Goal: Task Accomplishment & Management: Use online tool/utility

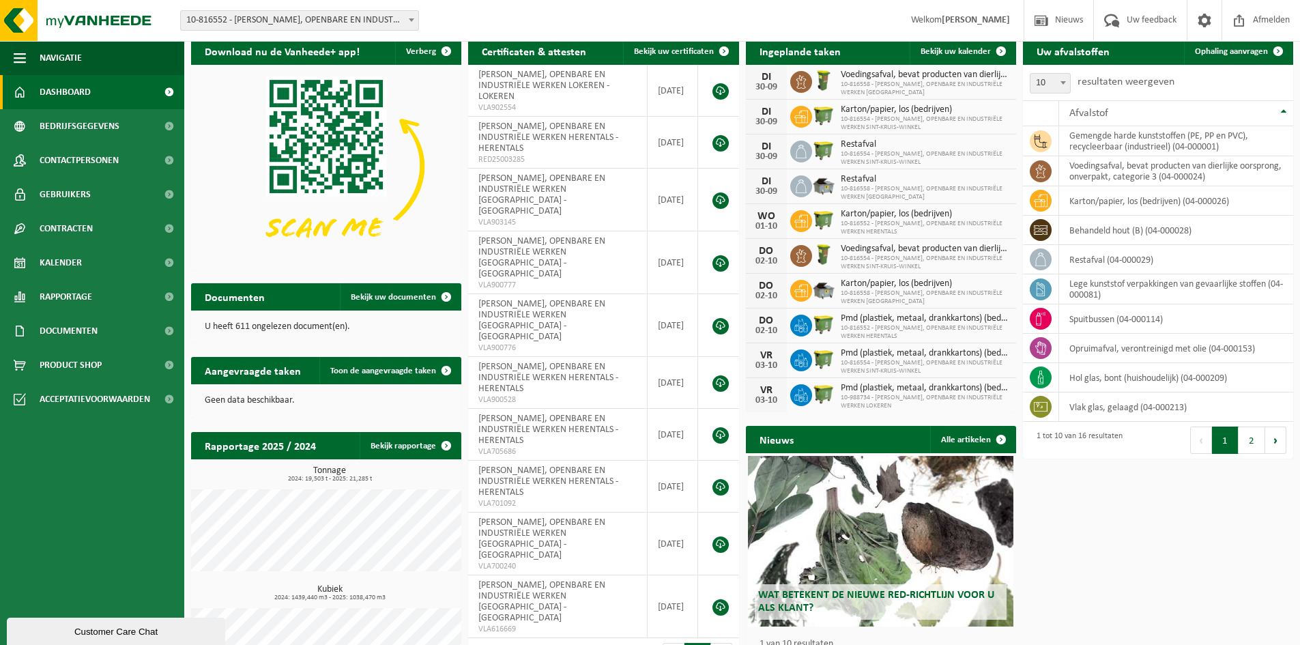
scroll to position [104, 0]
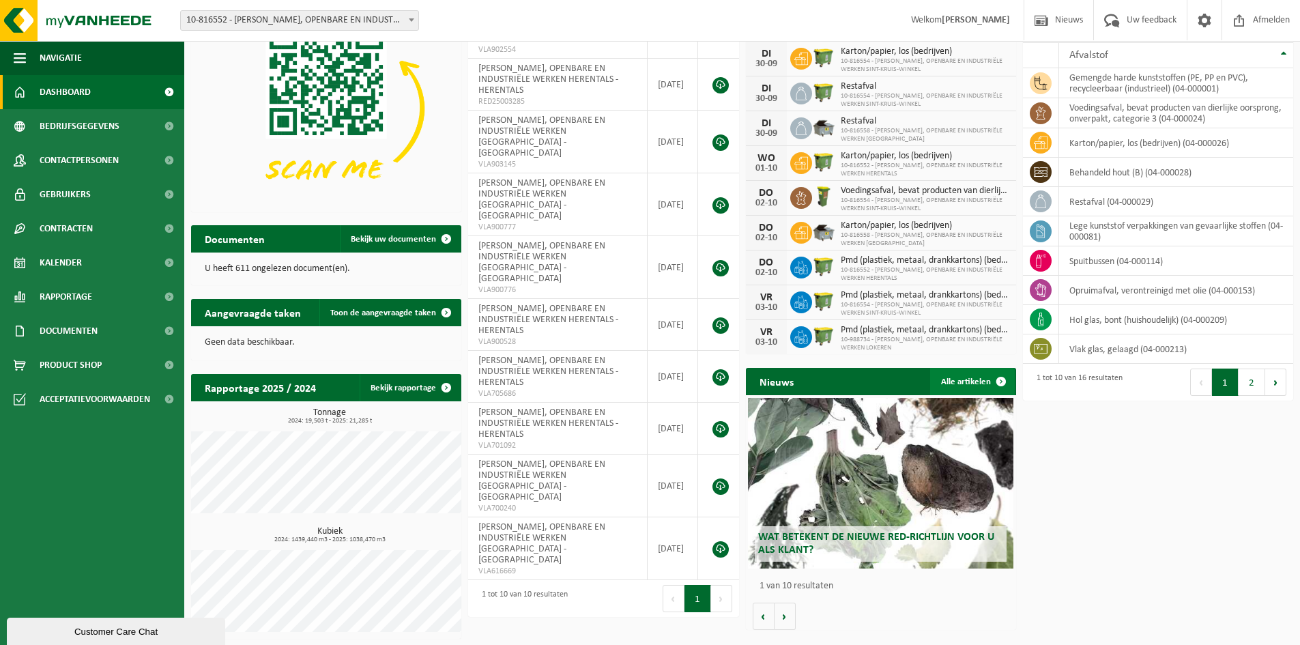
click at [1004, 379] on span at bounding box center [1000, 381] width 27 height 27
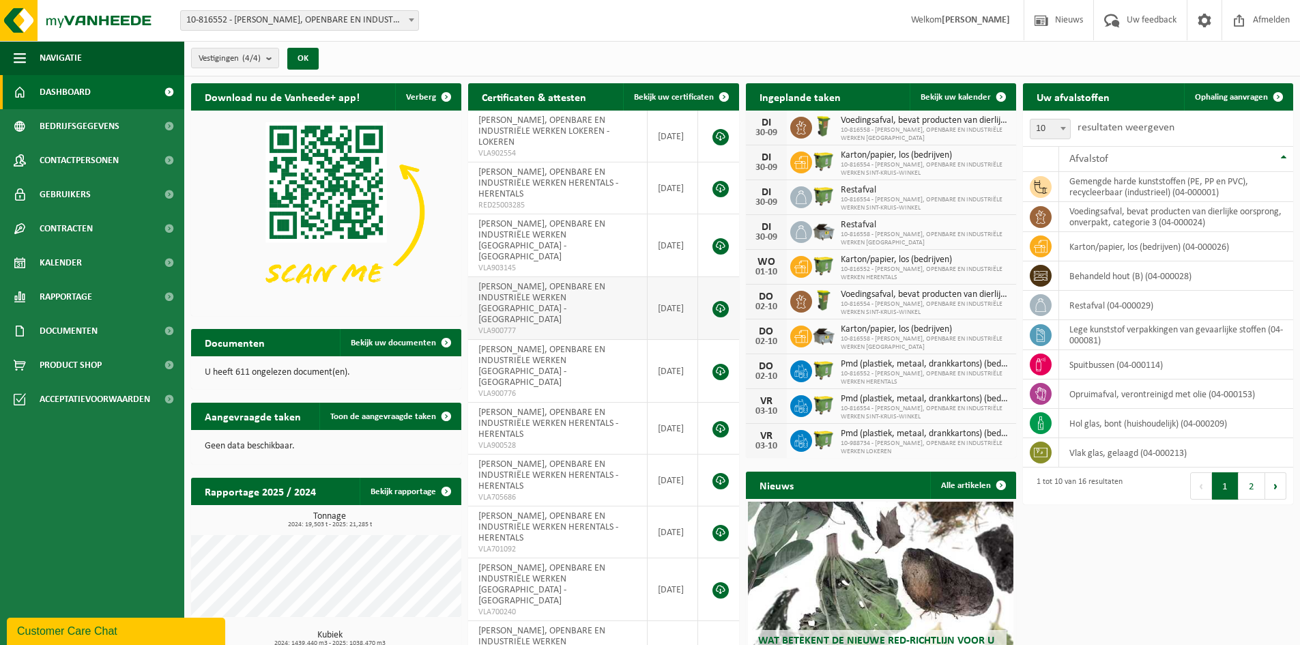
scroll to position [104, 0]
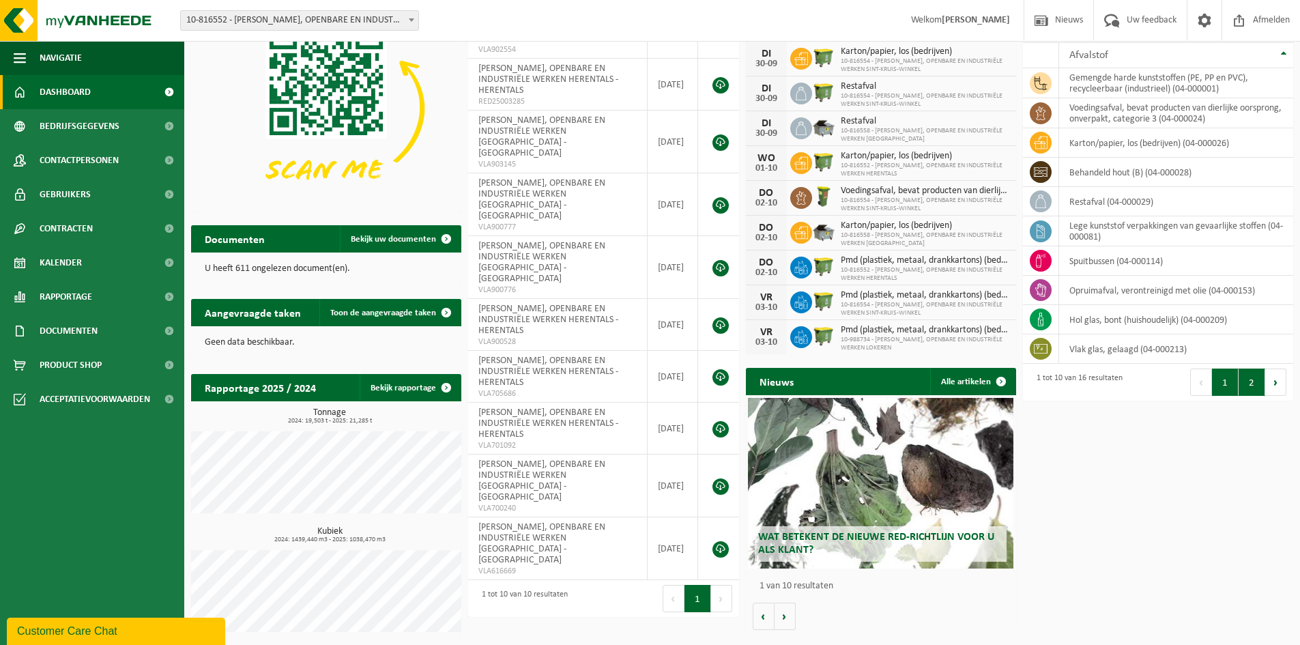
click at [1255, 383] on button "2" at bounding box center [1251, 381] width 27 height 27
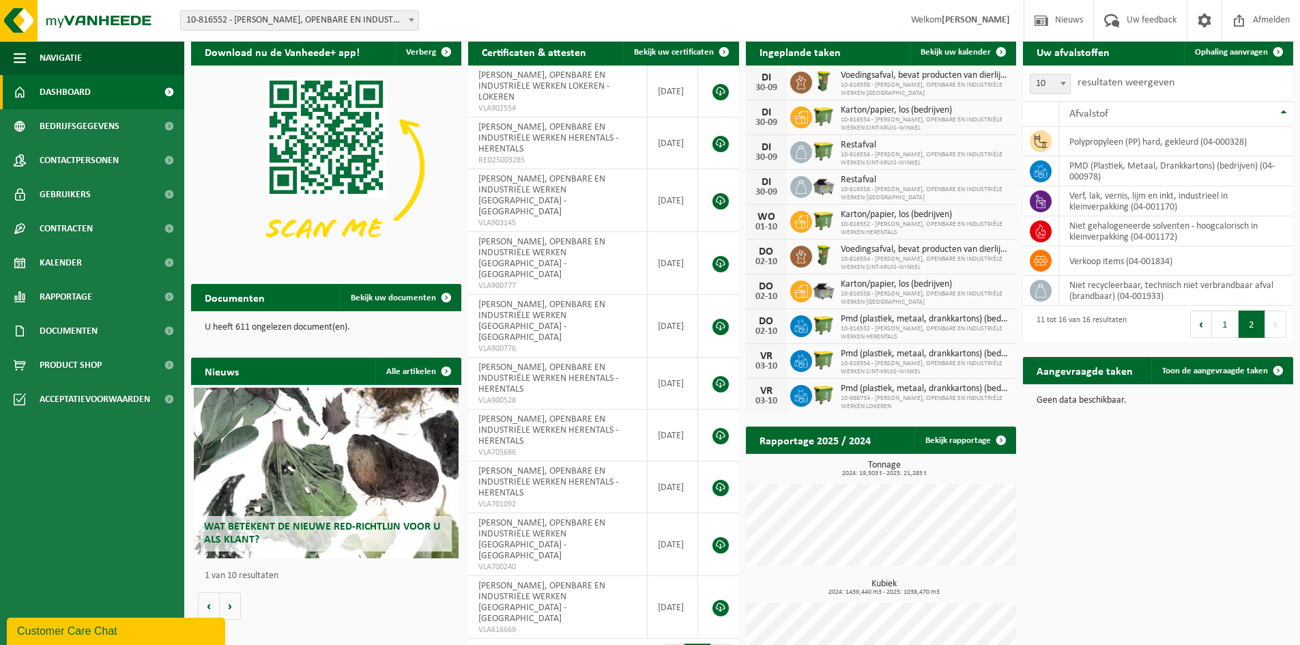
scroll to position [68, 0]
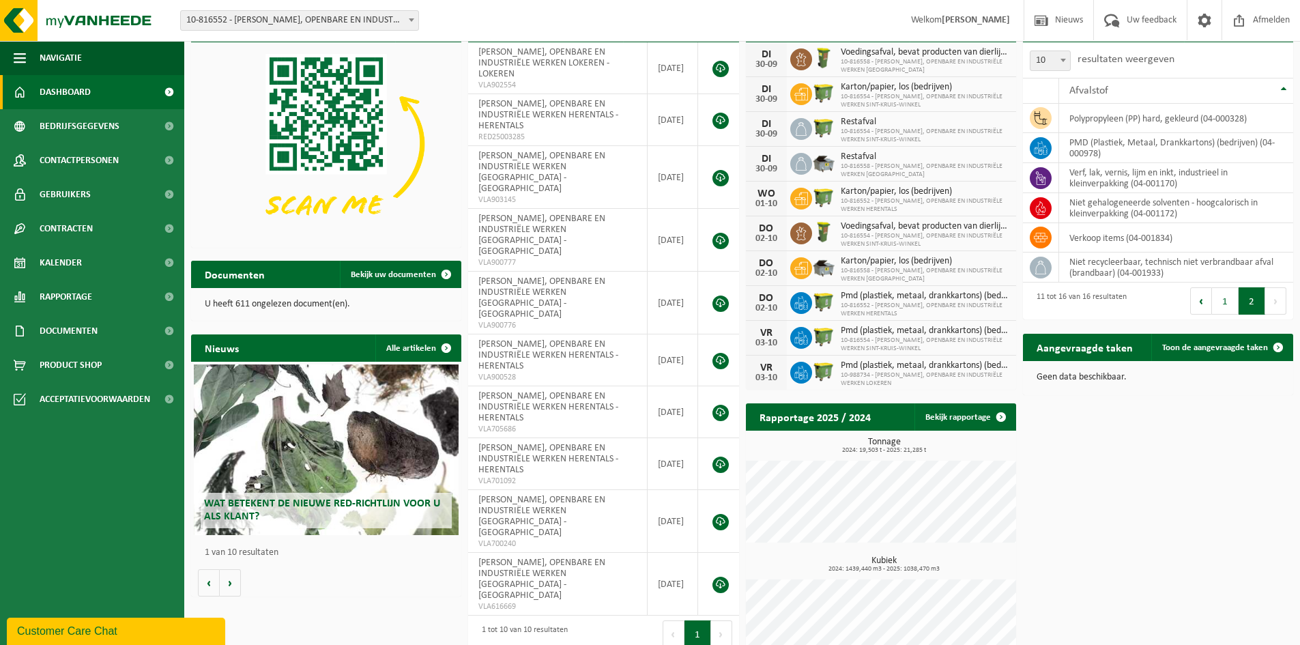
click at [1277, 297] on button "Volgende" at bounding box center [1275, 300] width 21 height 27
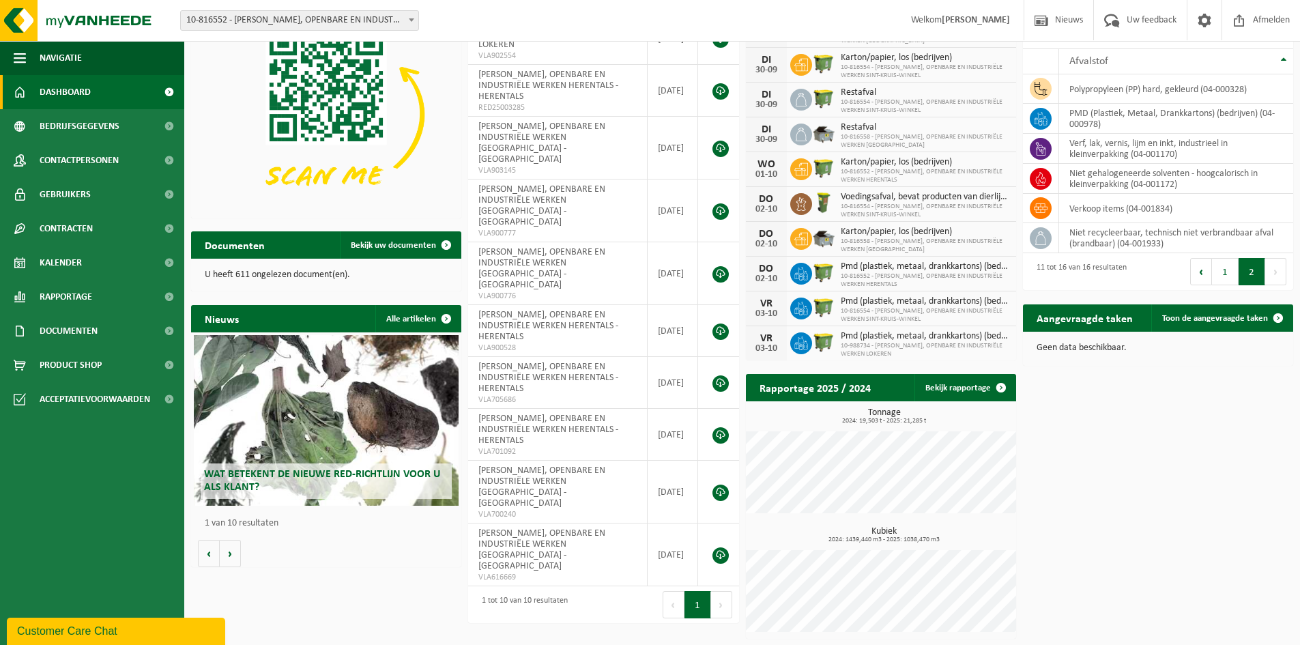
click at [1197, 265] on button "Vorige" at bounding box center [1201, 271] width 22 height 27
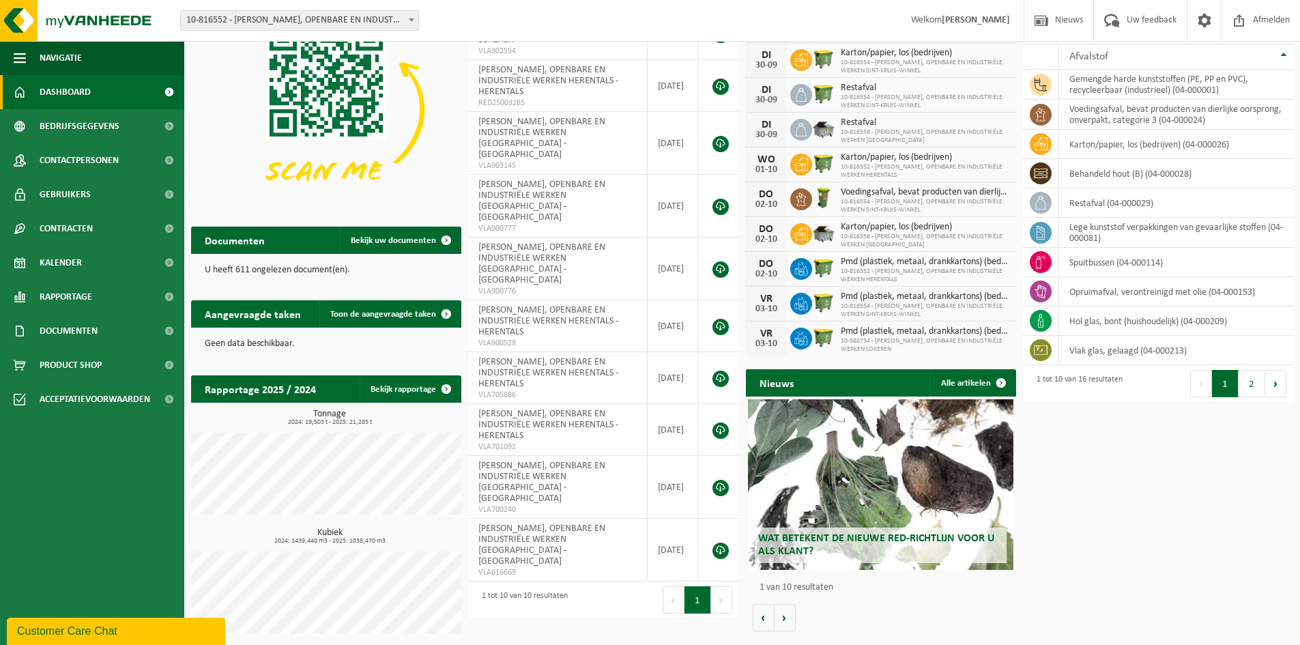
scroll to position [104, 0]
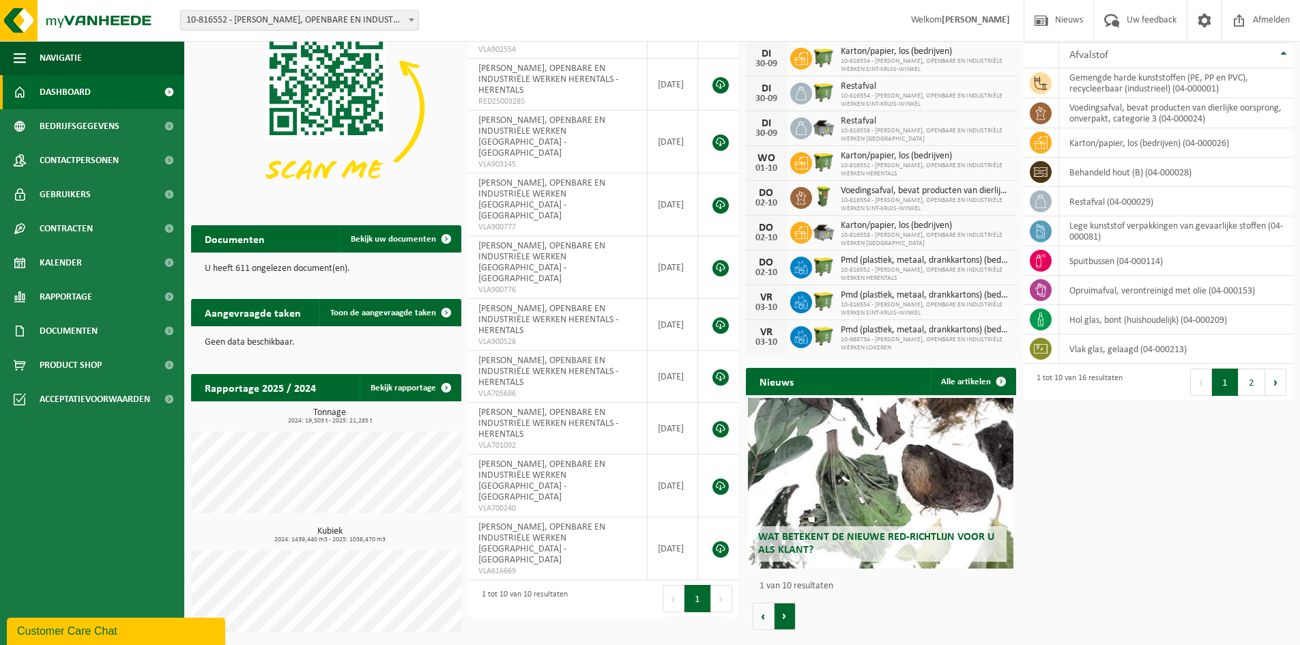
click at [786, 615] on button "Volgende" at bounding box center [784, 616] width 21 height 27
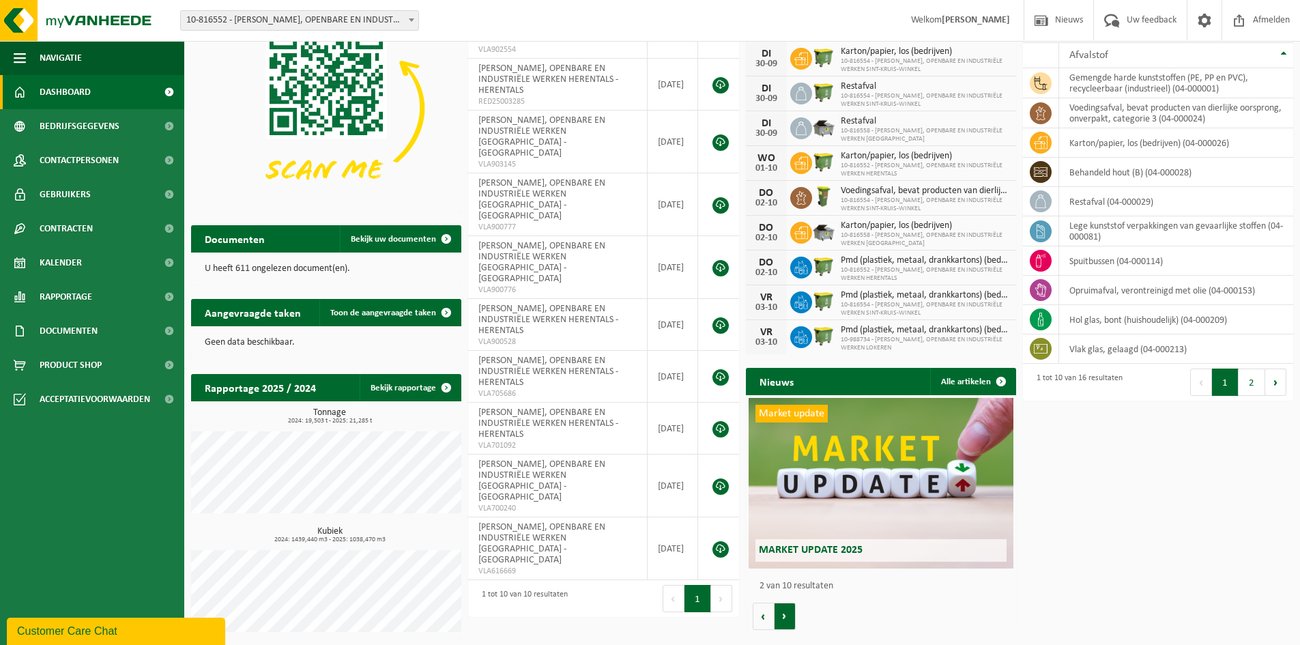
click at [786, 615] on button "Volgende" at bounding box center [784, 616] width 21 height 27
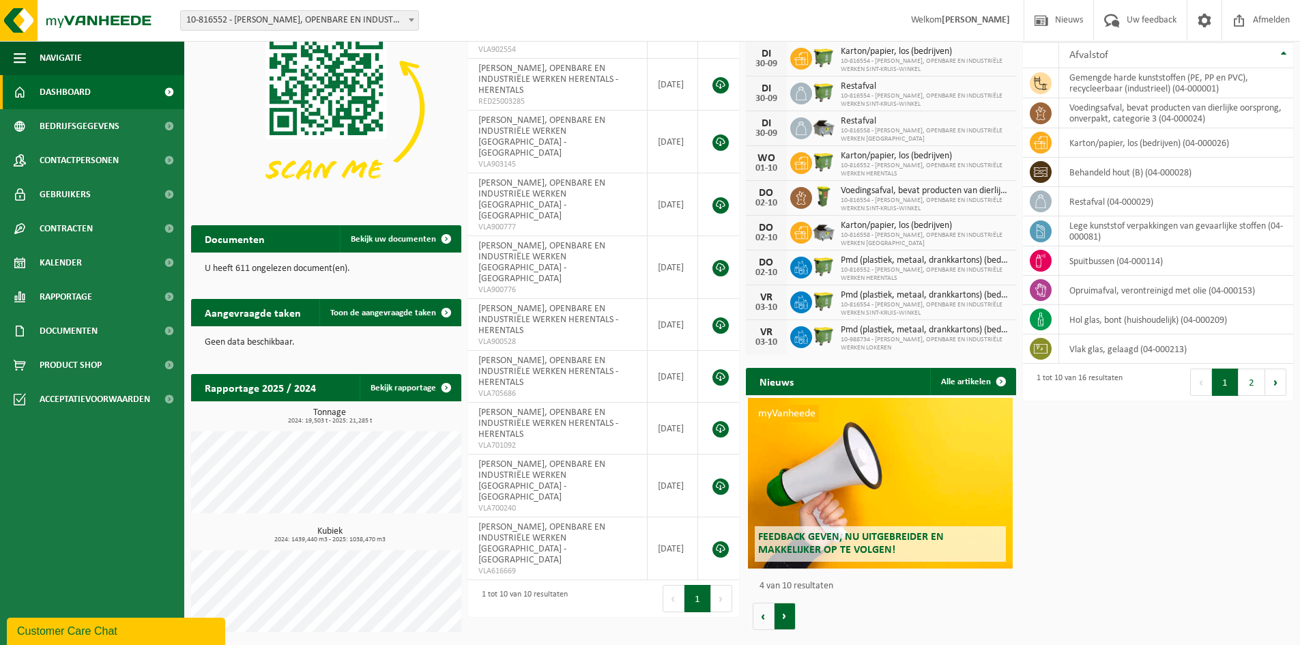
click at [786, 615] on button "Volgende" at bounding box center [784, 616] width 21 height 27
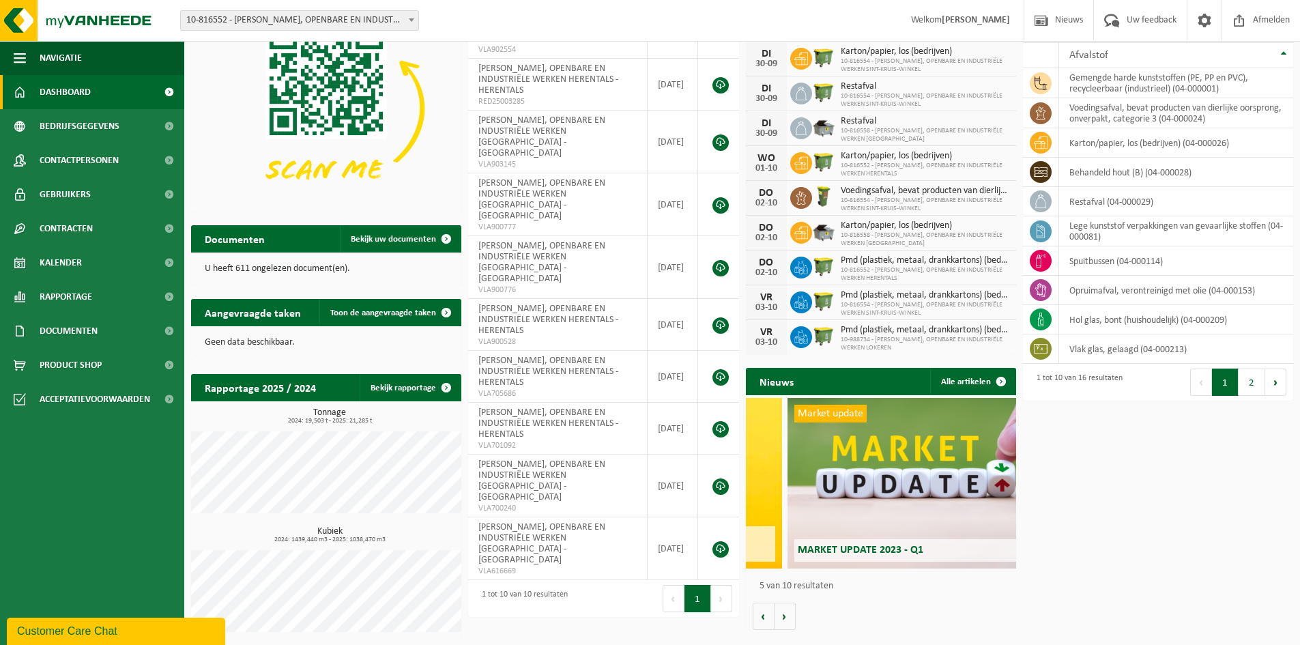
scroll to position [0, 1082]
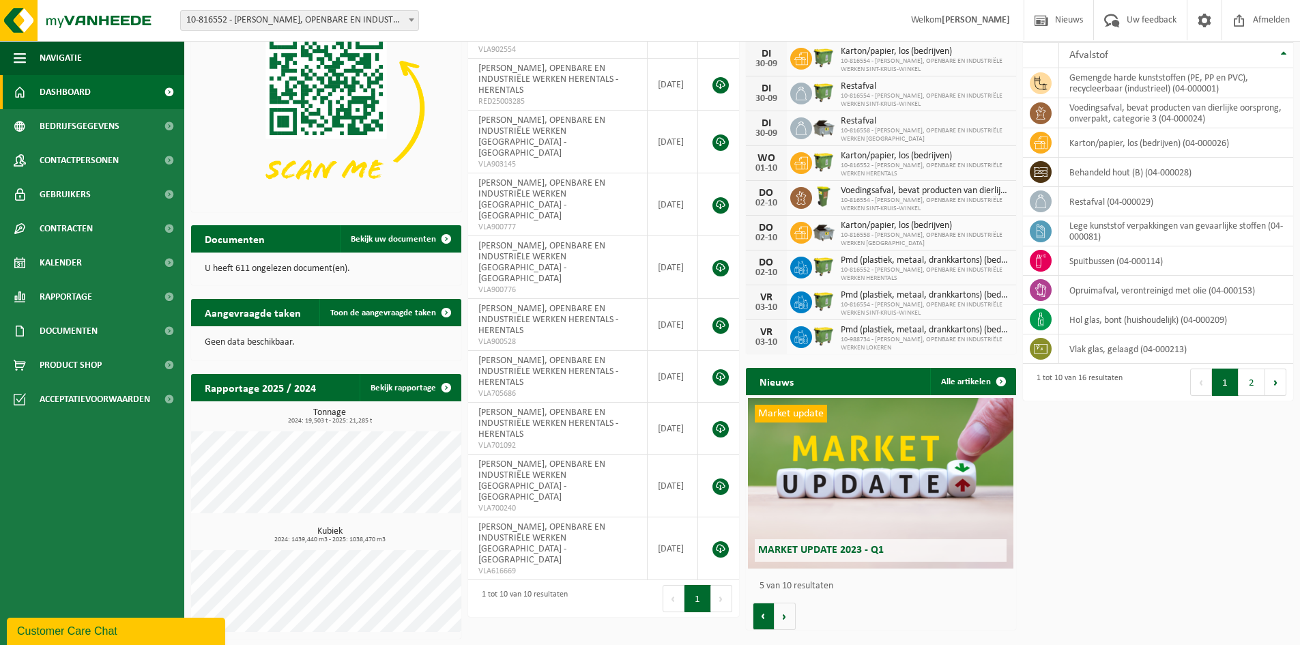
click at [768, 618] on button "Vorige" at bounding box center [764, 616] width 22 height 27
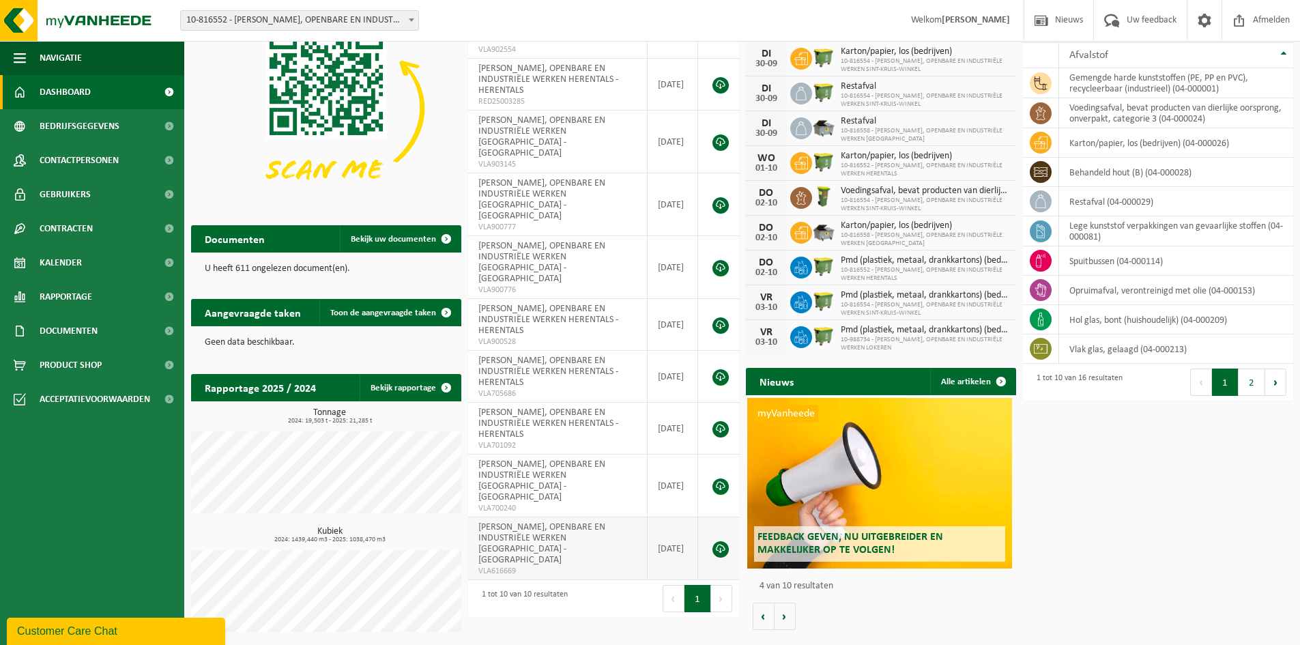
scroll to position [0, 811]
click at [68, 261] on span "Kalender" at bounding box center [61, 263] width 42 height 34
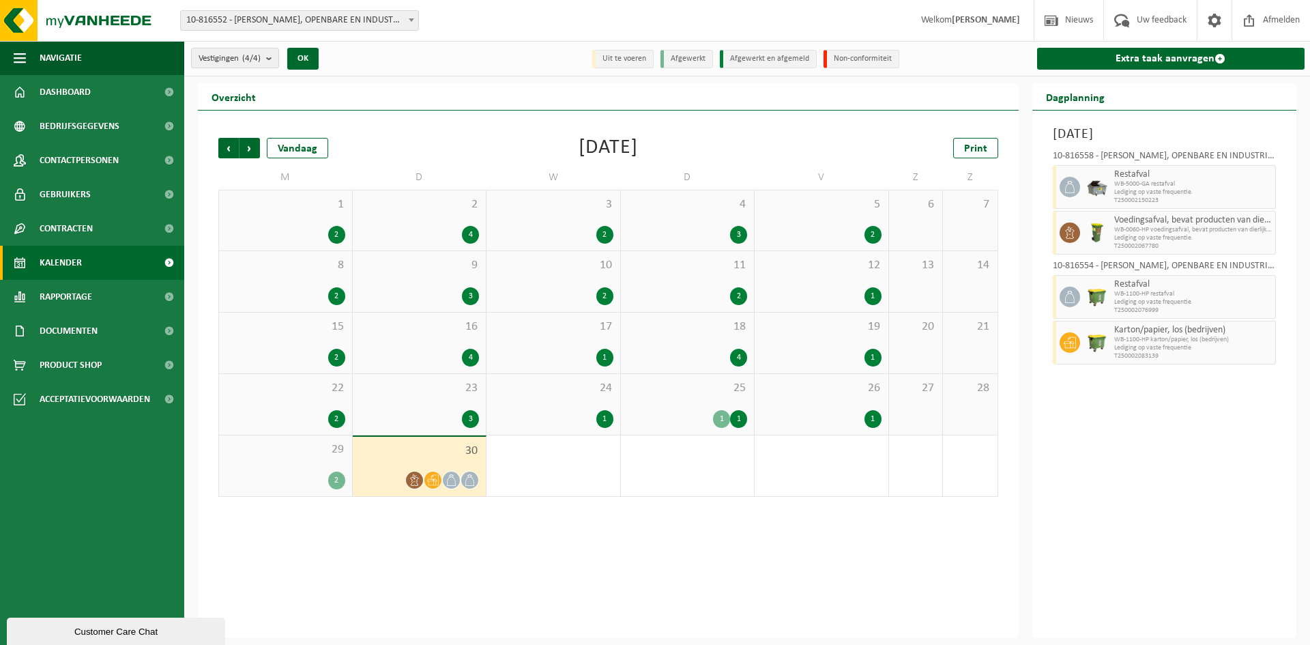
click at [418, 476] on icon at bounding box center [415, 480] width 12 height 12
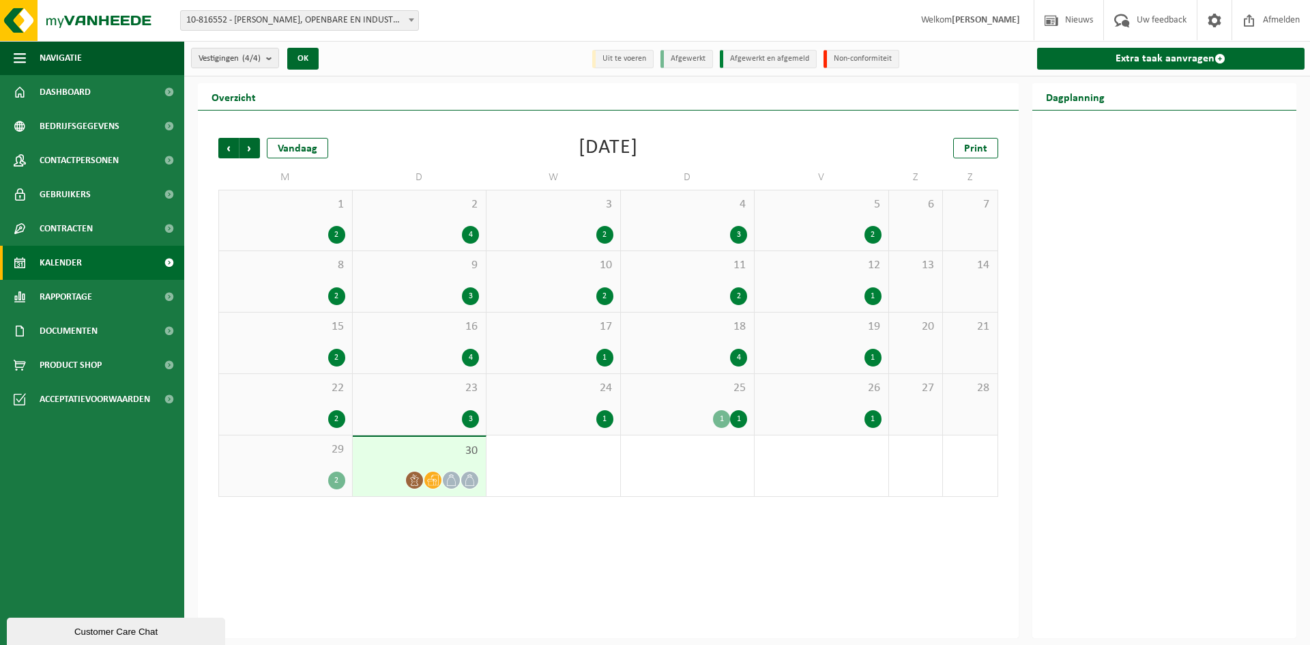
click at [411, 482] on icon at bounding box center [415, 480] width 12 height 12
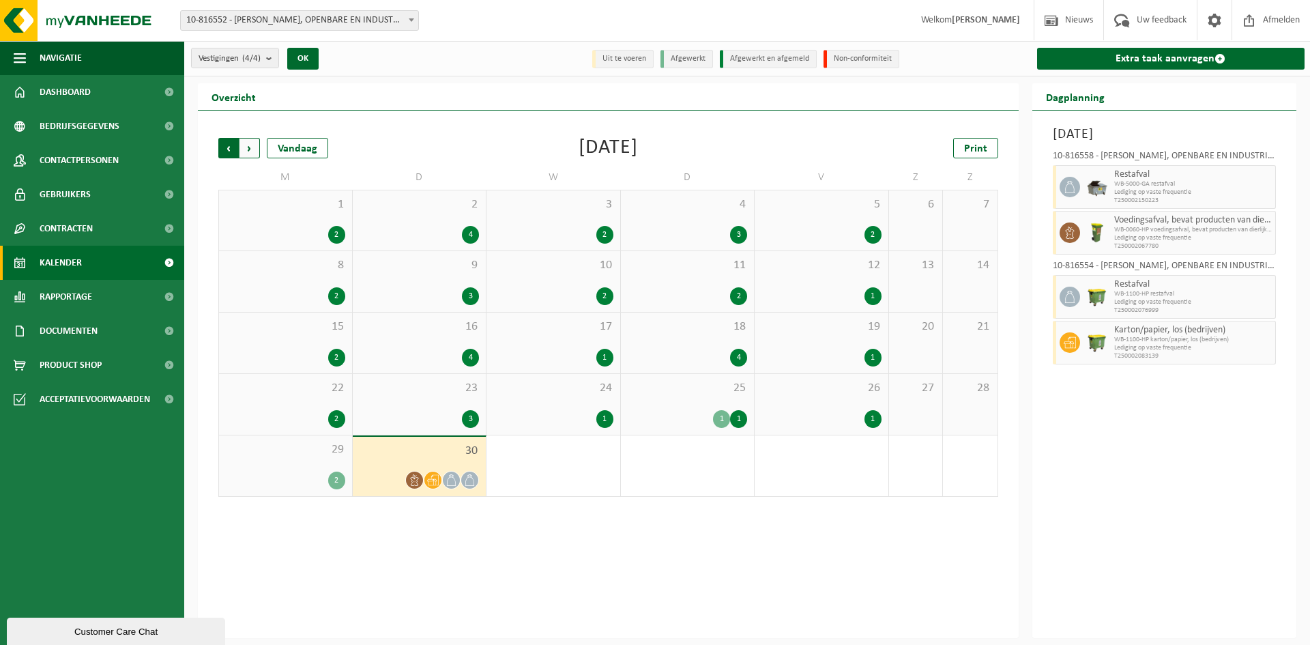
click at [248, 143] on span "Volgende" at bounding box center [250, 148] width 20 height 20
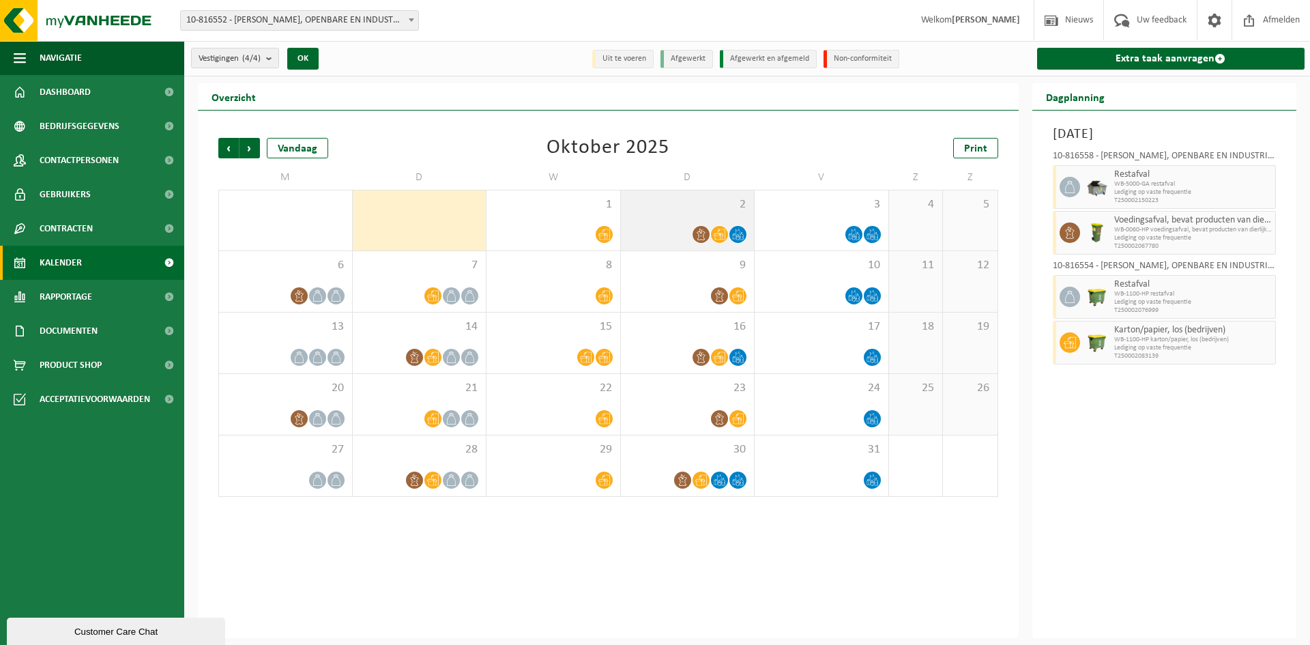
click at [735, 235] on icon at bounding box center [738, 235] width 12 height 12
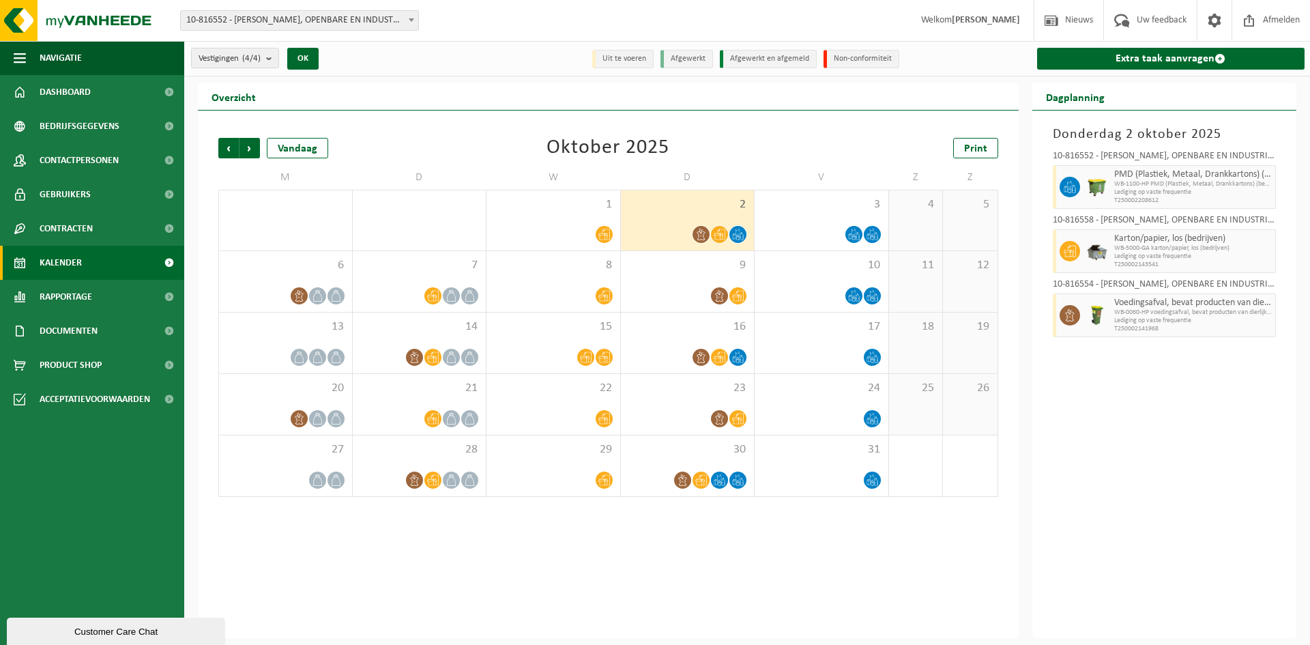
click at [716, 234] on icon at bounding box center [720, 235] width 12 height 12
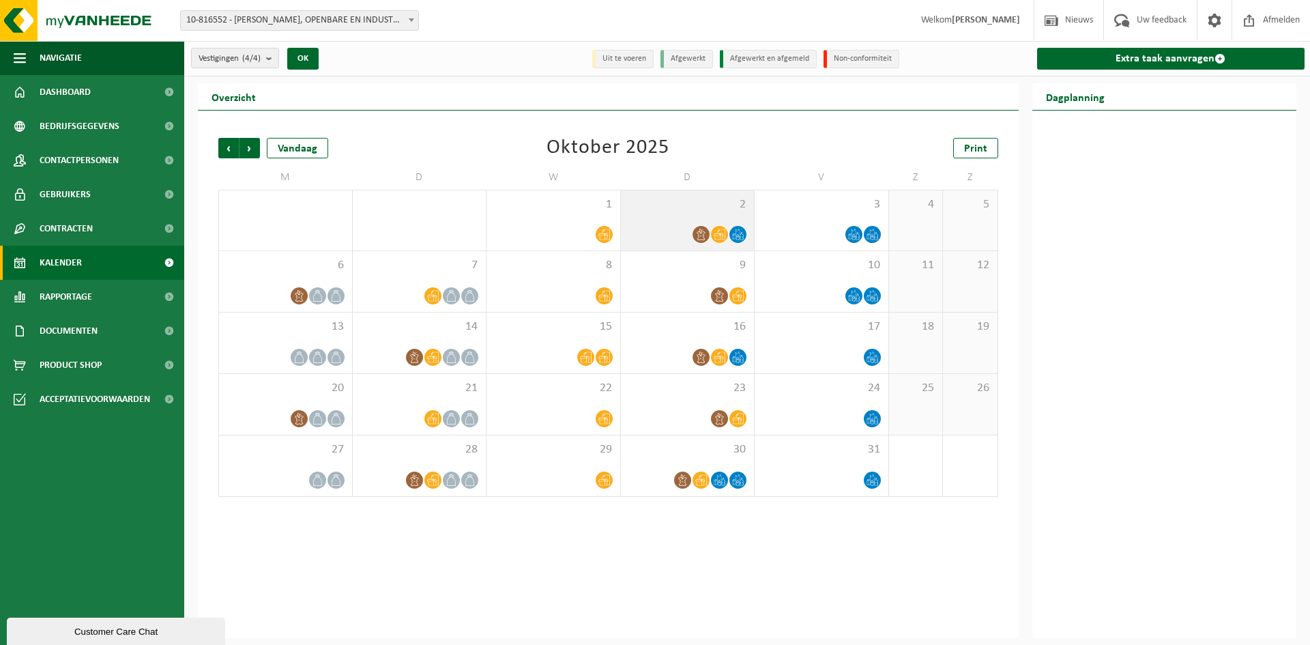
click at [716, 234] on icon at bounding box center [720, 235] width 12 height 12
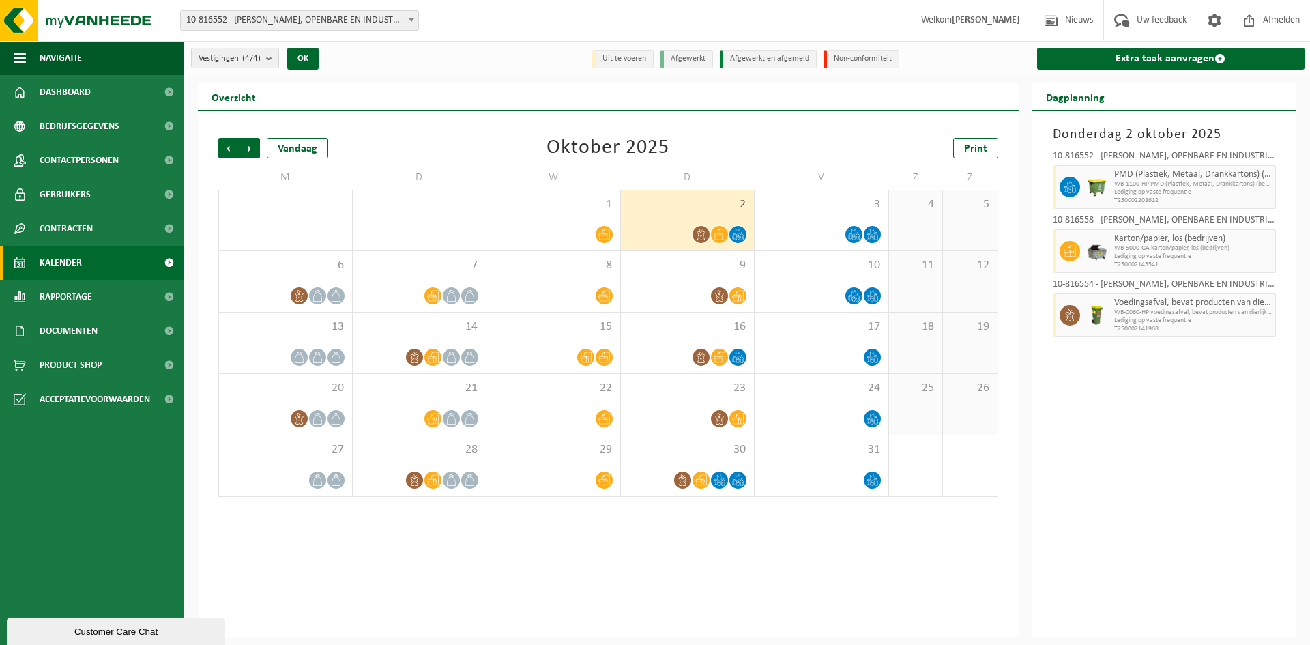
click at [701, 234] on icon at bounding box center [701, 235] width 12 height 12
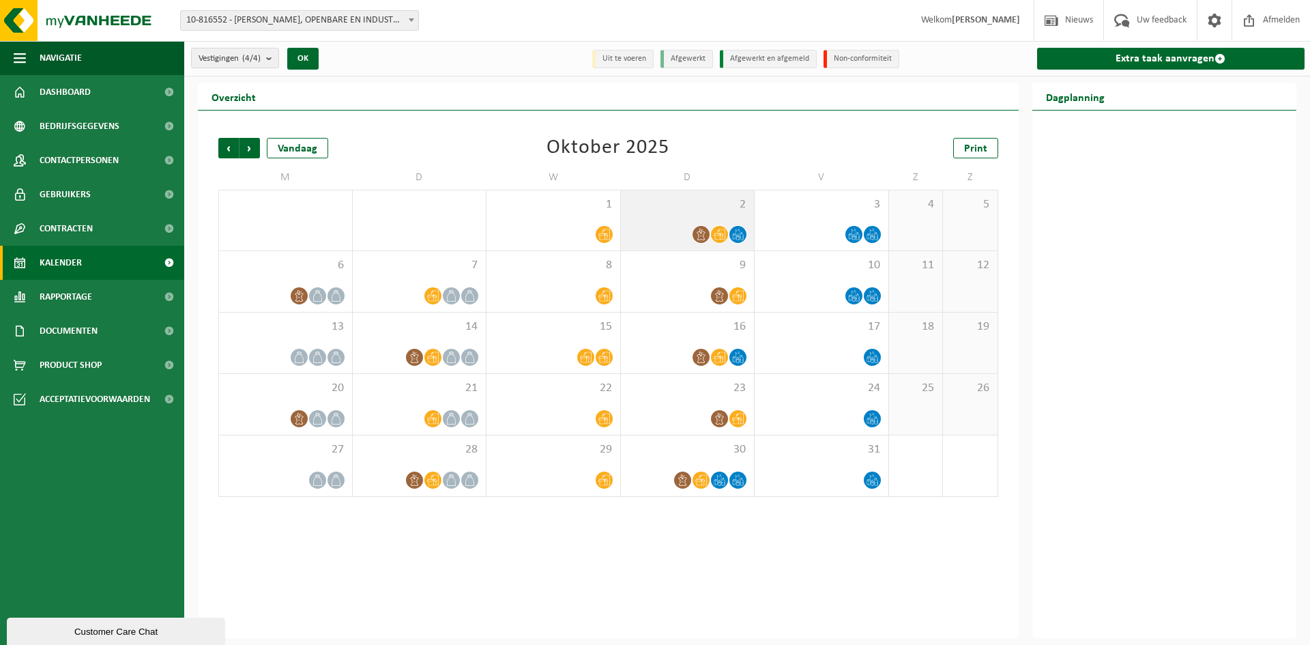
click at [701, 233] on icon at bounding box center [701, 235] width 12 height 12
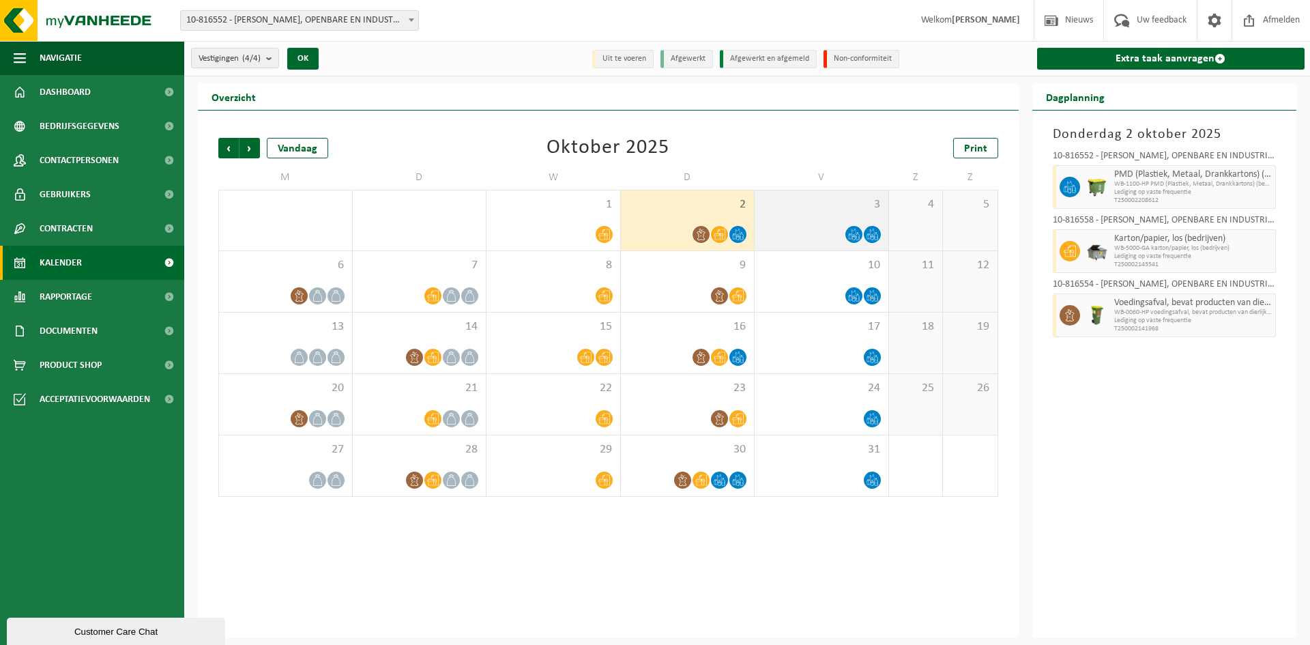
click at [854, 231] on icon at bounding box center [854, 235] width 12 height 12
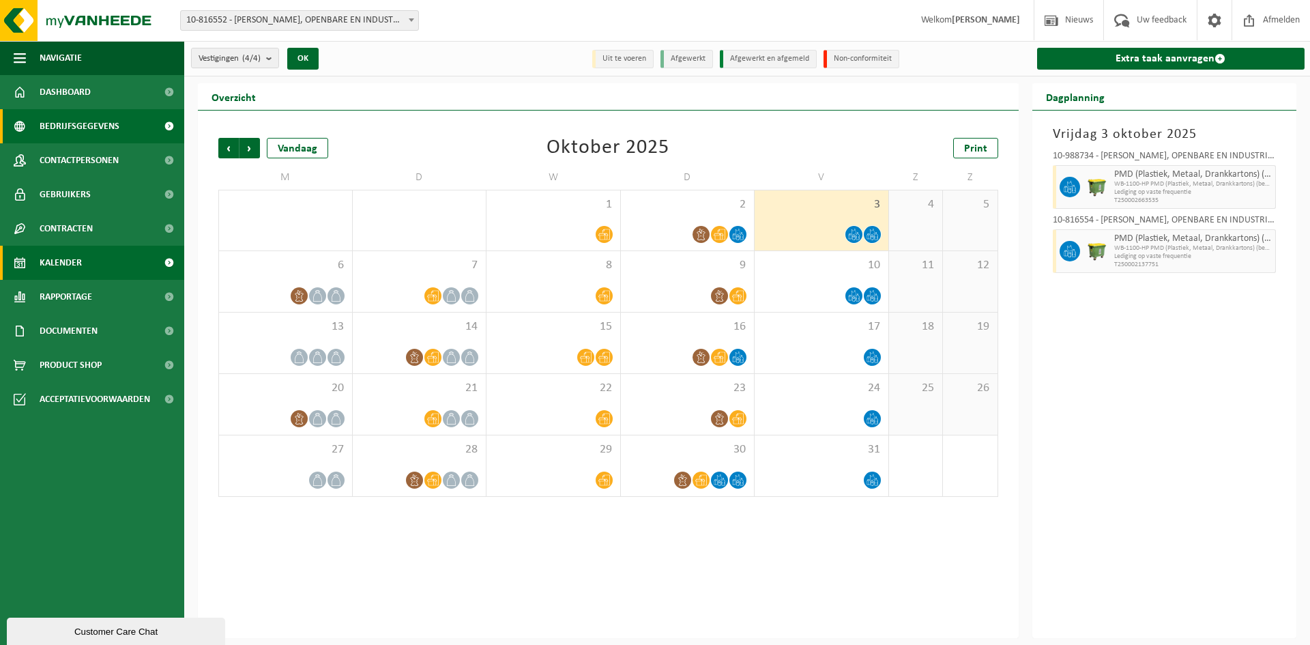
click at [104, 125] on span "Bedrijfsgegevens" at bounding box center [80, 126] width 80 height 34
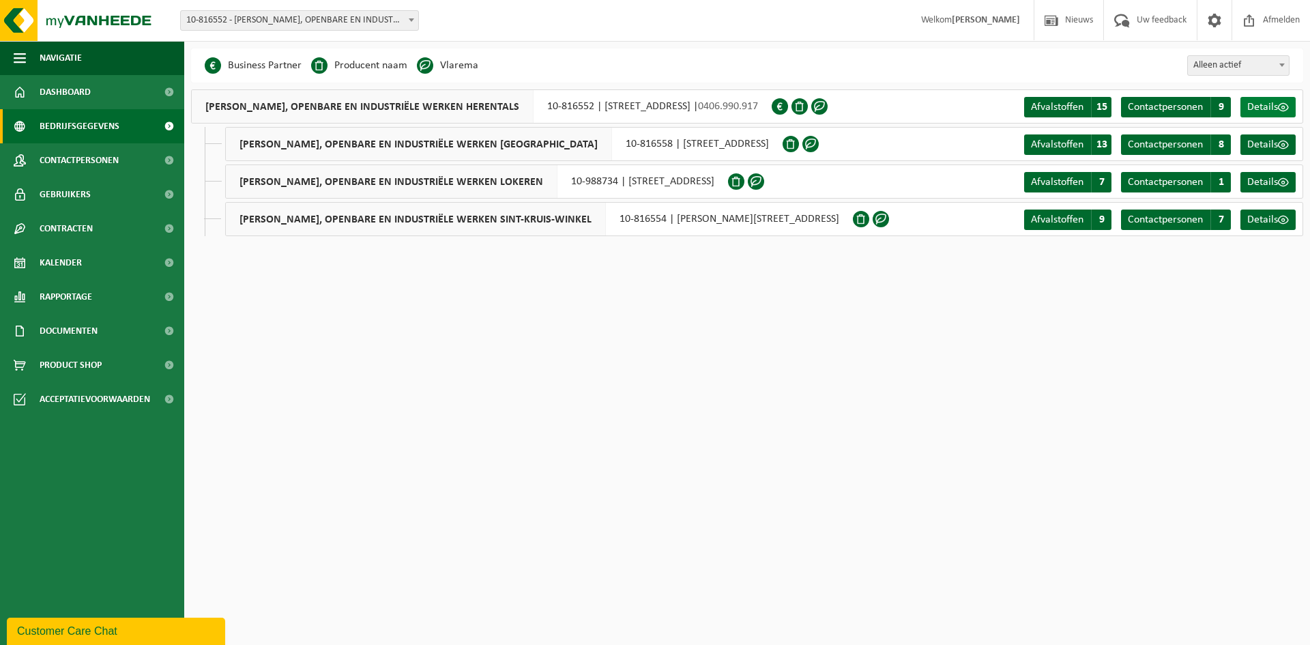
click at [1263, 106] on span "Details" at bounding box center [1262, 107] width 31 height 11
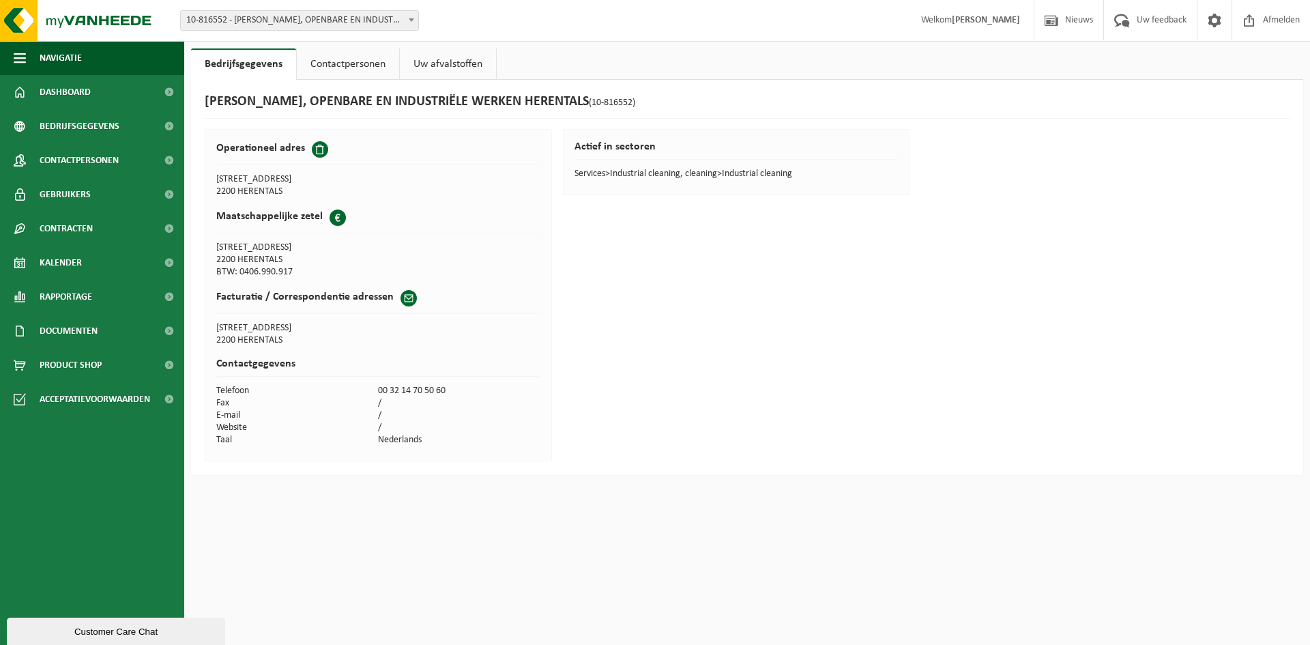
click at [449, 55] on link "Uw afvalstoffen" at bounding box center [448, 63] width 96 height 31
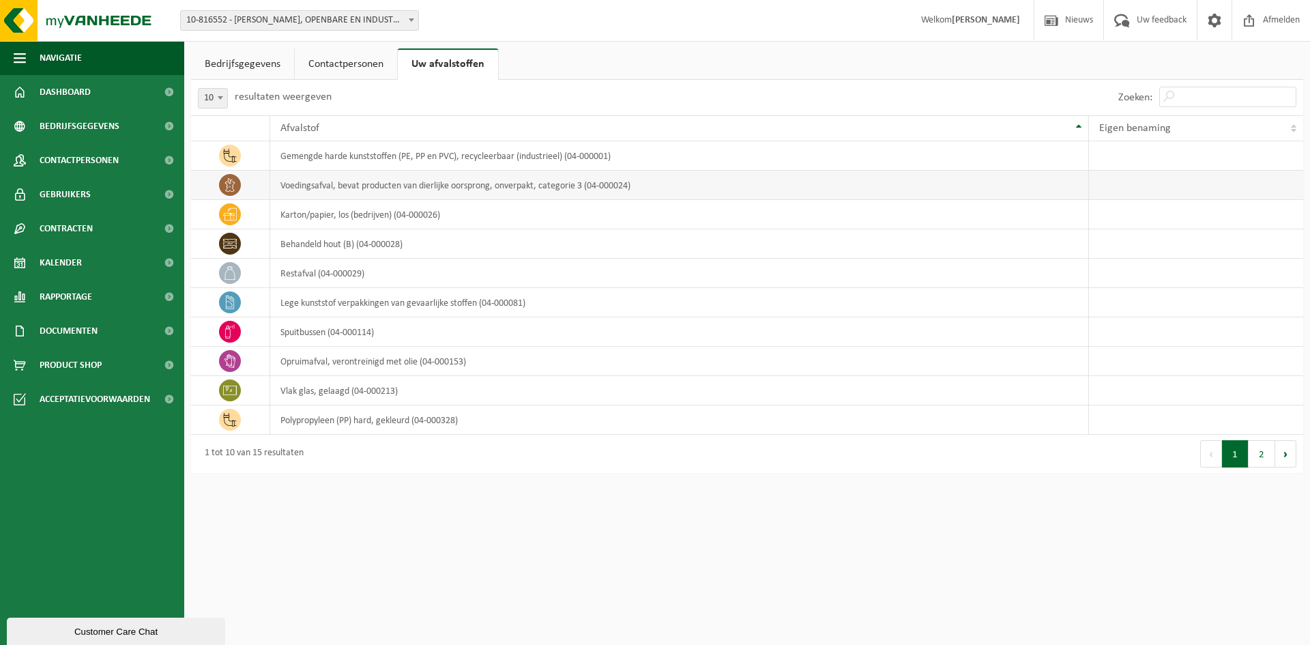
click at [338, 185] on td "voedingsafval, bevat producten van dierlijke oorsprong, onverpakt, categorie 3 …" at bounding box center [679, 185] width 819 height 29
click at [1268, 451] on button "2" at bounding box center [1262, 453] width 27 height 27
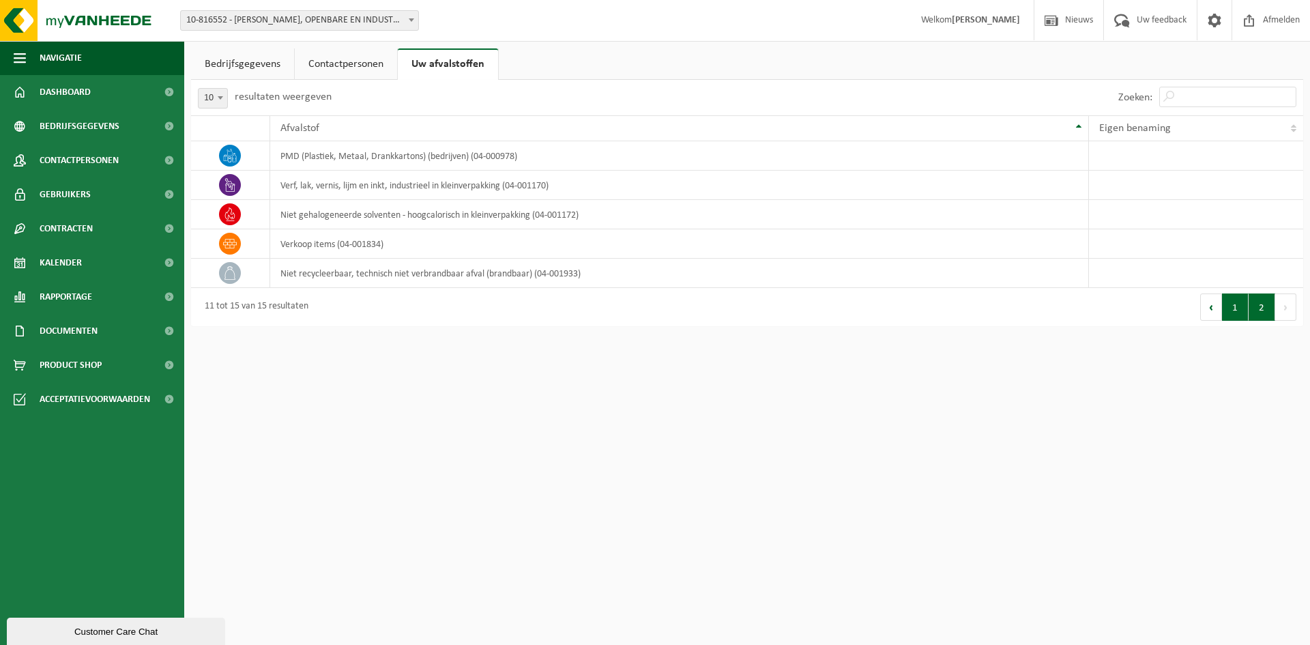
click at [1225, 312] on button "1" at bounding box center [1235, 306] width 27 height 27
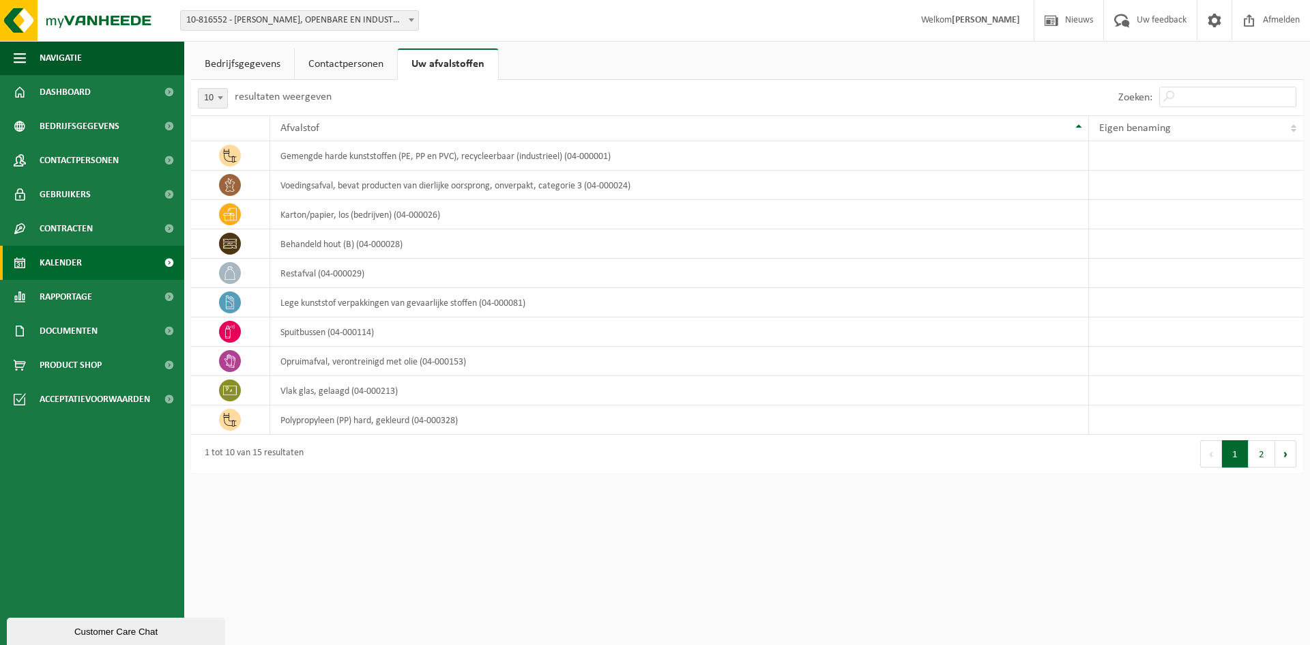
click at [76, 253] on span "Kalender" at bounding box center [61, 263] width 42 height 34
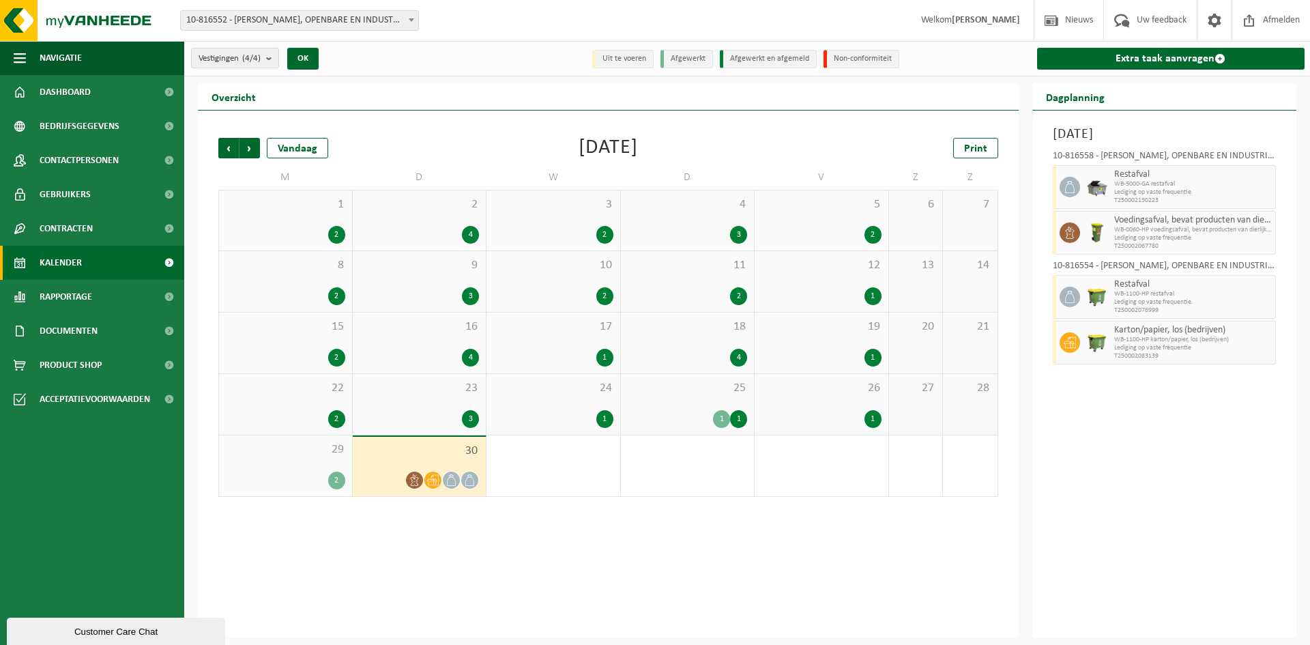
click at [1117, 173] on span "Restafval" at bounding box center [1193, 174] width 158 height 11
click at [1170, 151] on div "10-816558 - [PERSON_NAME], OPENBARE EN INDUSTRIËLE WERKEN [GEOGRAPHIC_DATA] - […" at bounding box center [1165, 158] width 224 height 14
click at [271, 57] on b "submit" at bounding box center [272, 57] width 12 height 19
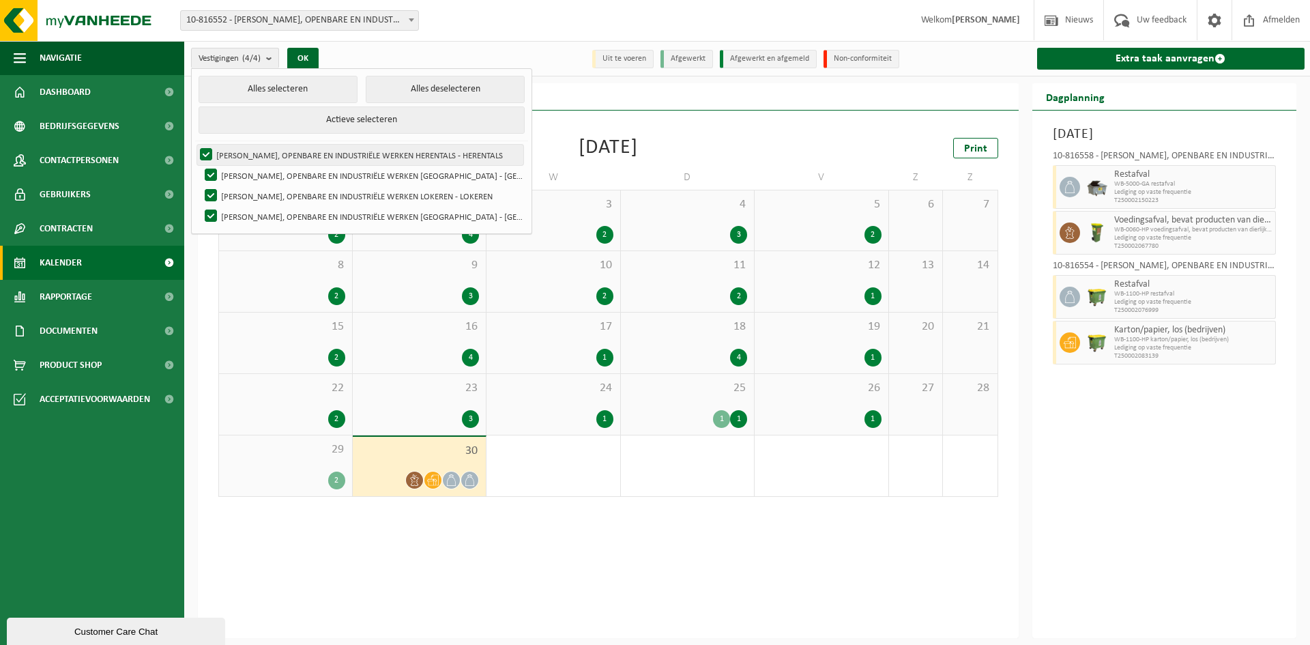
click at [336, 154] on label "VICTOR PEETERS, OPENBARE EN INDUSTRIËLE WERKEN HERENTALS - HERENTALS" at bounding box center [360, 155] width 326 height 20
click at [195, 145] on input "VICTOR PEETERS, OPENBARE EN INDUSTRIËLE WERKEN HERENTALS - HERENTALS" at bounding box center [194, 144] width 1 height 1
click at [336, 154] on label "VICTOR PEETERS, OPENBARE EN INDUSTRIËLE WERKEN HERENTALS - HERENTALS" at bounding box center [360, 155] width 326 height 20
click at [195, 145] on input "VICTOR PEETERS, OPENBARE EN INDUSTRIËLE WERKEN HERENTALS - HERENTALS" at bounding box center [194, 144] width 1 height 1
checkbox input "true"
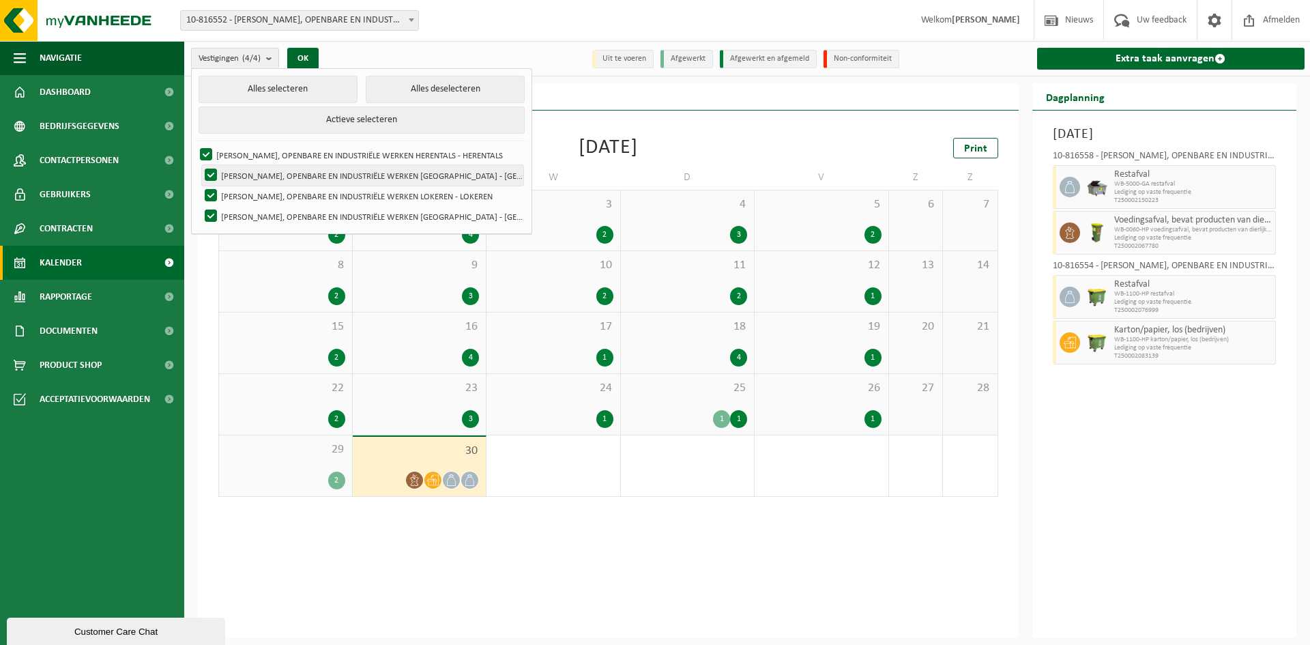
click at [211, 169] on label "VICTOR PEETERS, OPENBARE EN INDUSTRIËLE WERKEN ANTWERPEN - ANTWERPEN" at bounding box center [362, 175] width 321 height 20
click at [200, 165] on input "VICTOR PEETERS, OPENBARE EN INDUSTRIËLE WERKEN ANTWERPEN - ANTWERPEN" at bounding box center [199, 164] width 1 height 1
checkbox input "false"
click at [213, 190] on label "VICTOR PEETERS, OPENBARE EN INDUSTRIËLE WERKEN LOKEREN - LOKEREN" at bounding box center [362, 196] width 321 height 20
click at [200, 186] on input "VICTOR PEETERS, OPENBARE EN INDUSTRIËLE WERKEN LOKEREN - LOKEREN" at bounding box center [199, 185] width 1 height 1
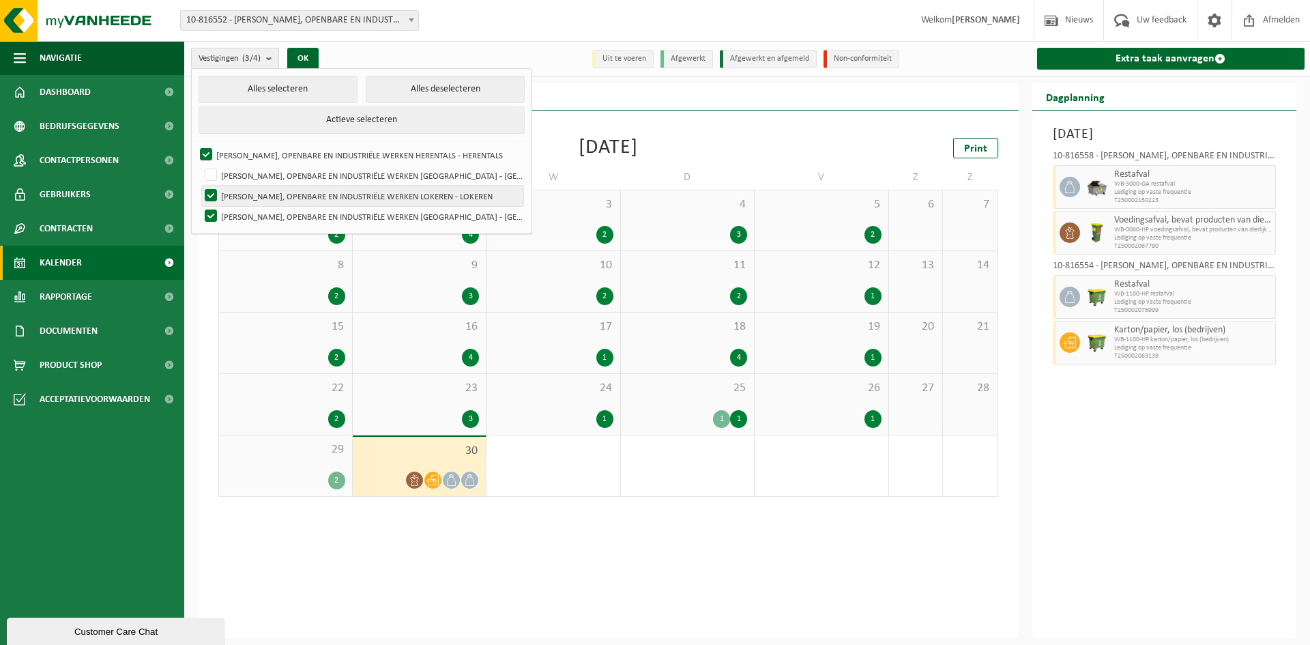
checkbox input "false"
click at [212, 216] on label "VICTOR PEETERS, OPENBARE EN INDUSTRIËLE WERKEN SINT-KRUIS-WINKEL - SINT-KRUIS-W…" at bounding box center [362, 216] width 321 height 20
click at [200, 206] on input "VICTOR PEETERS, OPENBARE EN INDUSTRIËLE WERKEN SINT-KRUIS-WINKEL - SINT-KRUIS-W…" at bounding box center [199, 205] width 1 height 1
checkbox input "false"
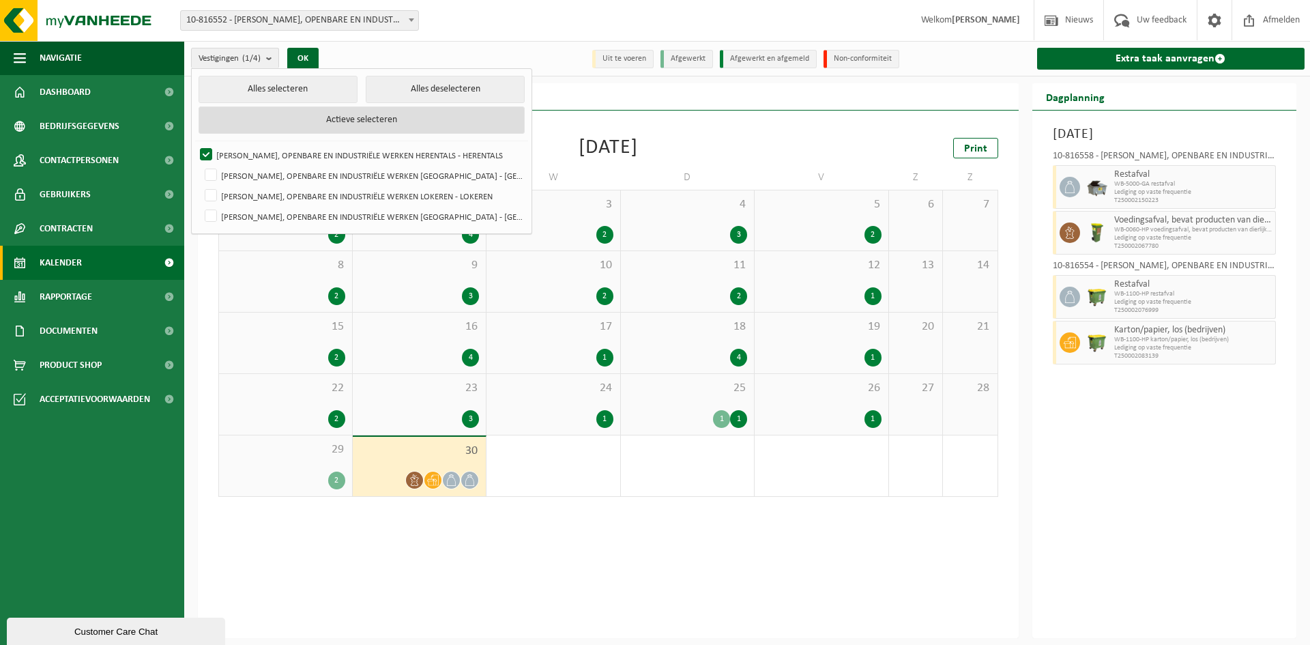
click at [321, 118] on button "Actieve selecteren" at bounding box center [362, 119] width 326 height 27
checkbox input "true"
click at [321, 118] on button "Actieve selecteren" at bounding box center [362, 119] width 326 height 27
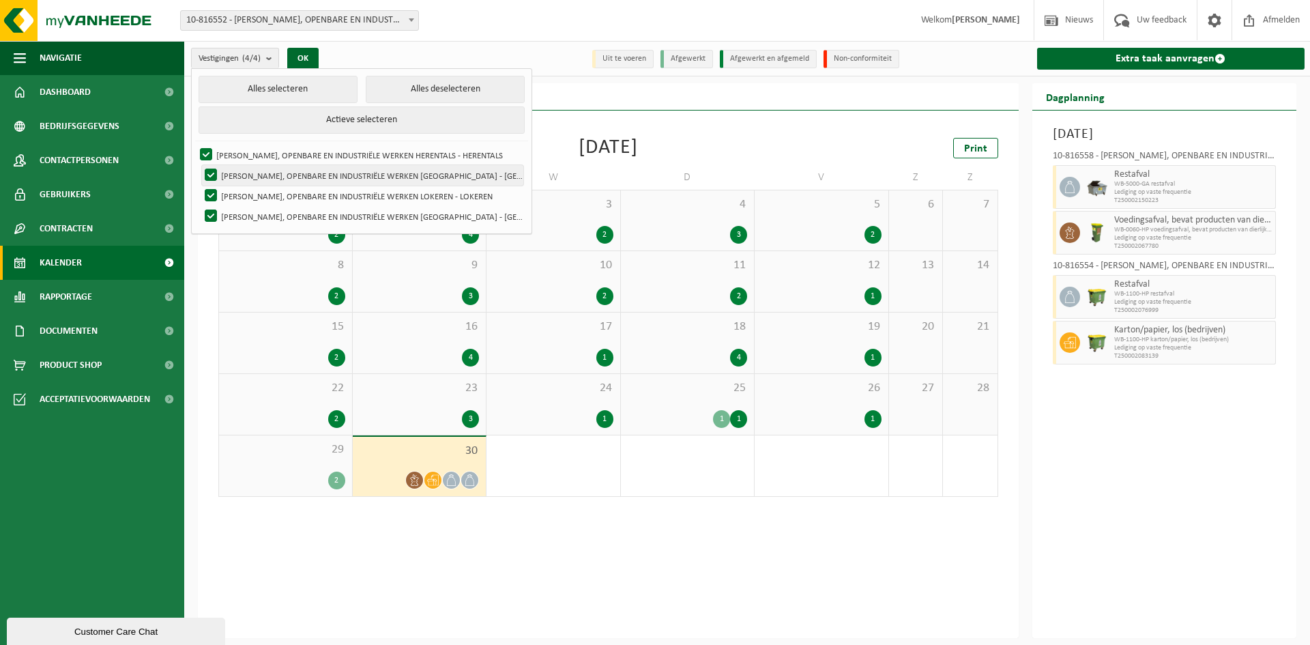
click at [205, 173] on label "VICTOR PEETERS, OPENBARE EN INDUSTRIËLE WERKEN ANTWERPEN - ANTWERPEN" at bounding box center [362, 175] width 321 height 20
click at [200, 165] on input "VICTOR PEETERS, OPENBARE EN INDUSTRIËLE WERKEN ANTWERPEN - ANTWERPEN" at bounding box center [199, 164] width 1 height 1
checkbox input "false"
click at [209, 186] on label "VICTOR PEETERS, OPENBARE EN INDUSTRIËLE WERKEN LOKEREN - LOKEREN" at bounding box center [362, 196] width 321 height 20
click at [200, 185] on input "VICTOR PEETERS, OPENBARE EN INDUSTRIËLE WERKEN LOKEREN - LOKEREN" at bounding box center [199, 185] width 1 height 1
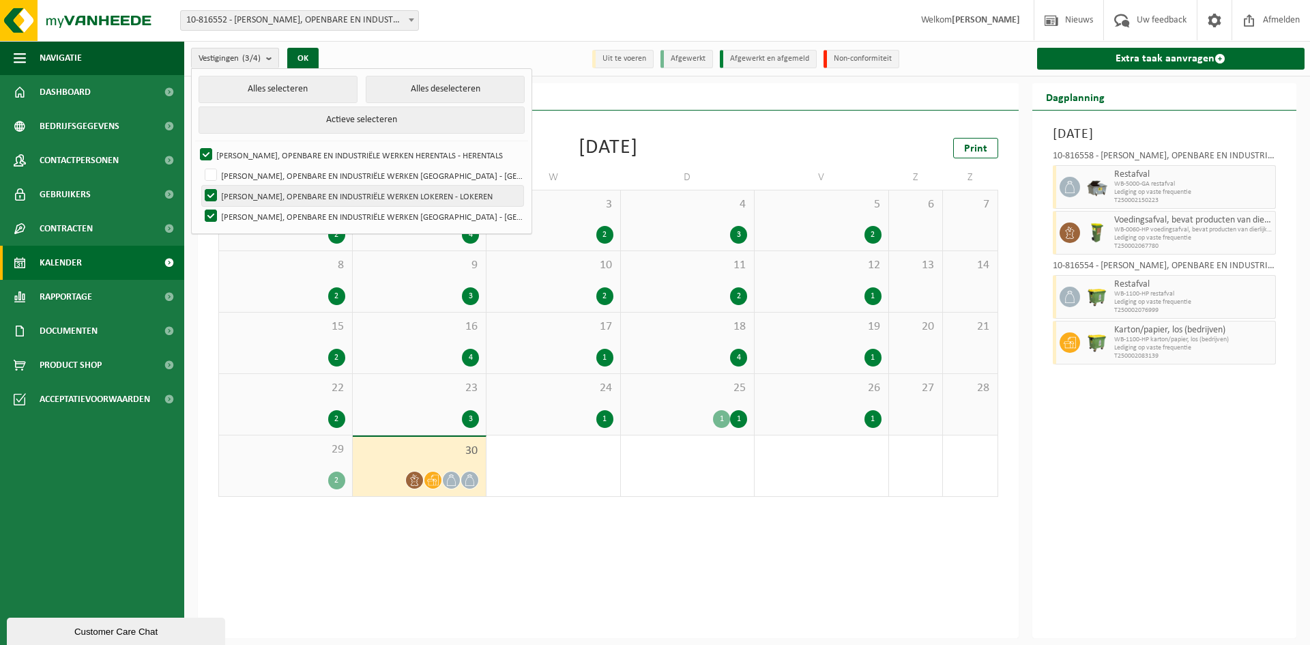
checkbox input "false"
click at [209, 207] on label "VICTOR PEETERS, OPENBARE EN INDUSTRIËLE WERKEN SINT-KRUIS-WINKEL - SINT-KRUIS-W…" at bounding box center [362, 216] width 321 height 20
click at [200, 206] on input "VICTOR PEETERS, OPENBARE EN INDUSTRIËLE WERKEN SINT-KRUIS-WINKEL - SINT-KRUIS-W…" at bounding box center [199, 205] width 1 height 1
checkbox input "false"
click at [310, 53] on button "OK" at bounding box center [302, 59] width 31 height 22
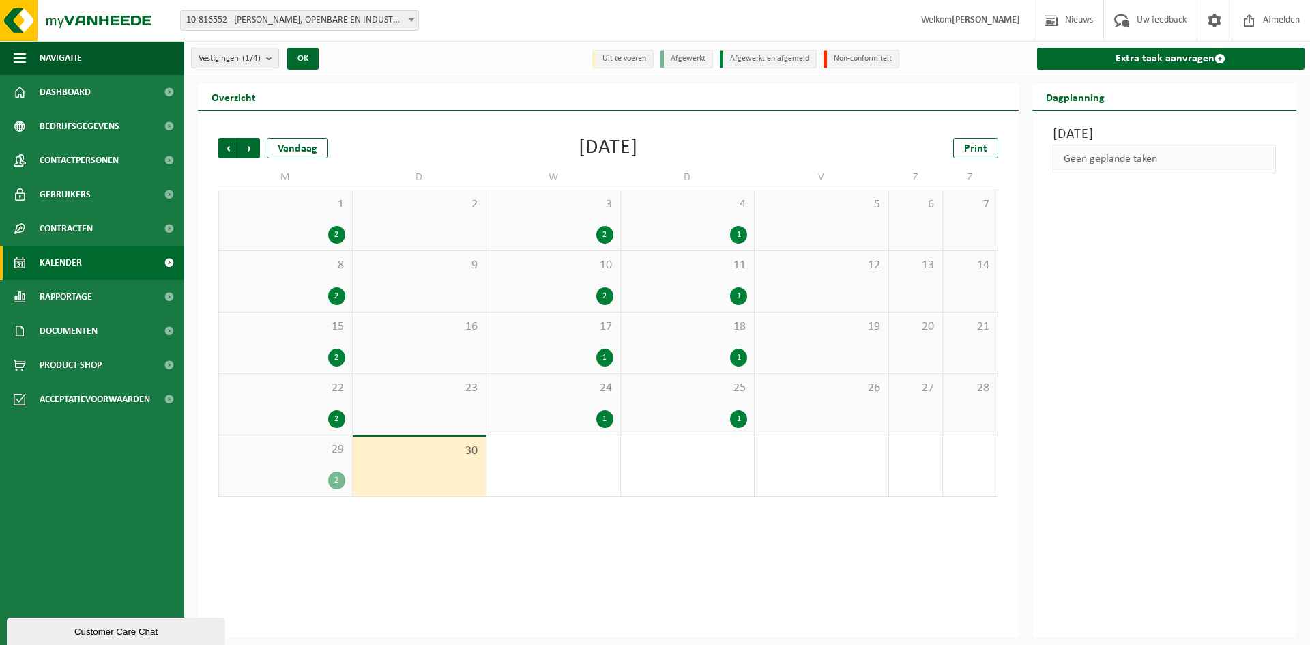
click at [250, 136] on div "Vorige Volgende Vandaag September 2025 Print M D W D V Z Z 1 2 2 3 2 4 1 5 6 7 …" at bounding box center [609, 317] width 794 height 386
click at [250, 142] on span "Volgende" at bounding box center [250, 148] width 20 height 20
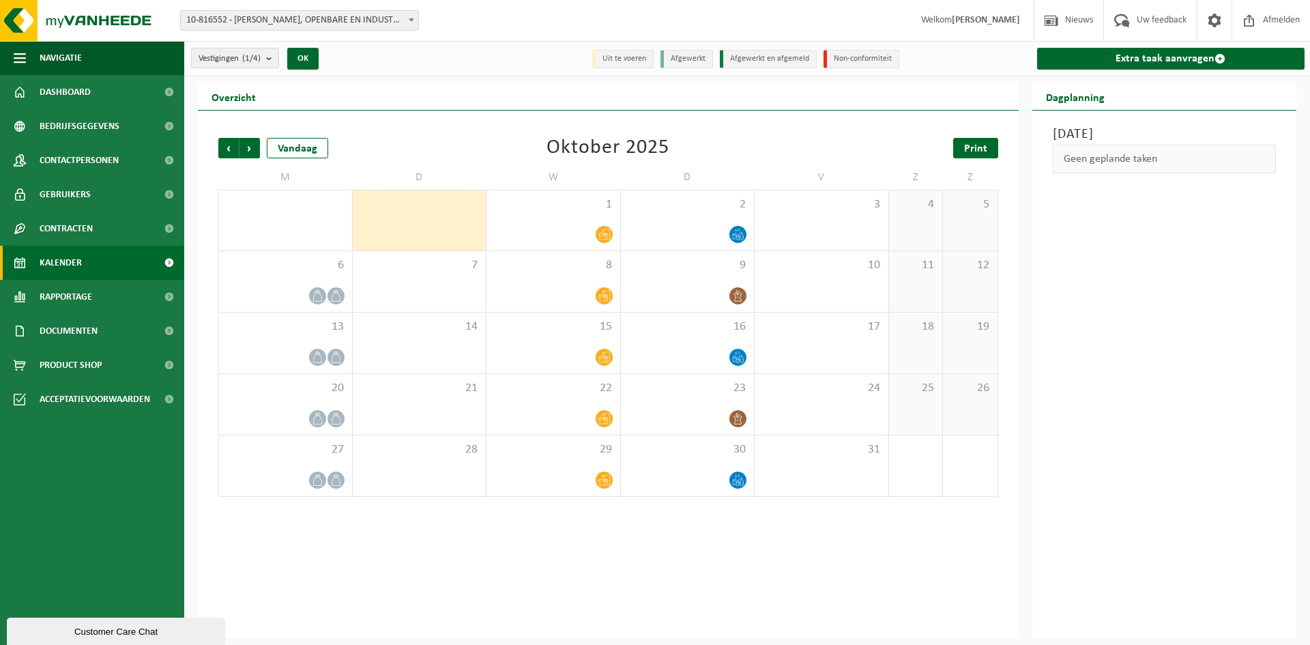
click at [965, 149] on span "Print" at bounding box center [975, 148] width 23 height 11
